Goal: Navigation & Orientation: Find specific page/section

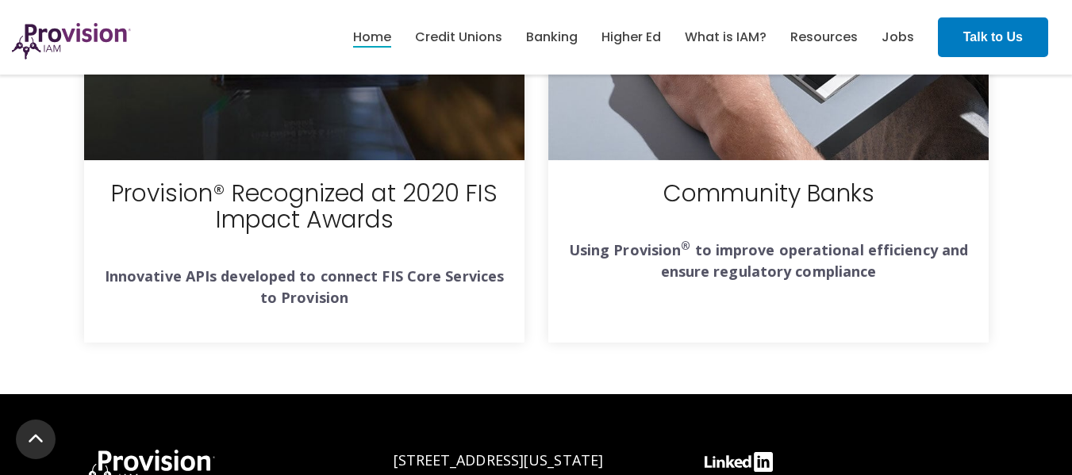
scroll to position [5867, 0]
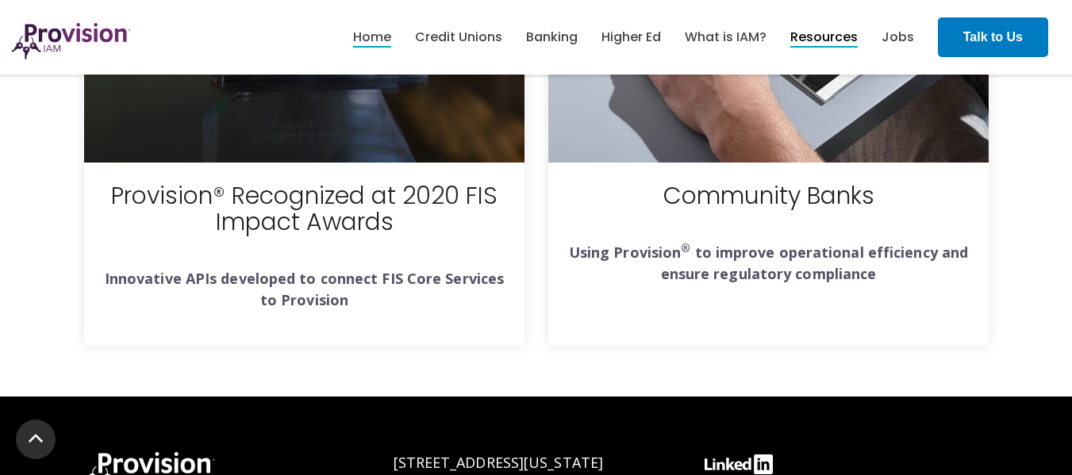
click at [829, 40] on link "Resources" at bounding box center [823, 37] width 67 height 27
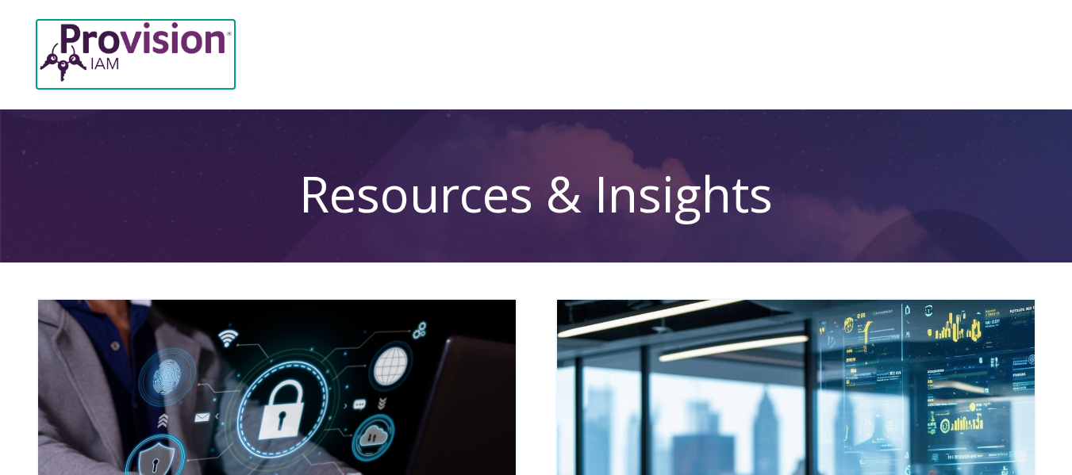
click at [85, 40] on img at bounding box center [136, 52] width 198 height 64
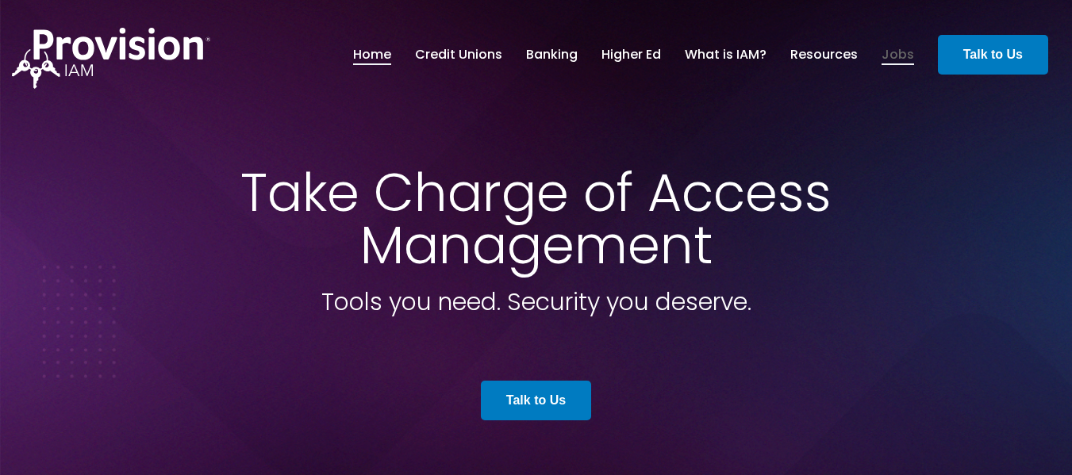
click at [891, 56] on link "Jobs" at bounding box center [898, 54] width 33 height 27
